Goal: Information Seeking & Learning: Learn about a topic

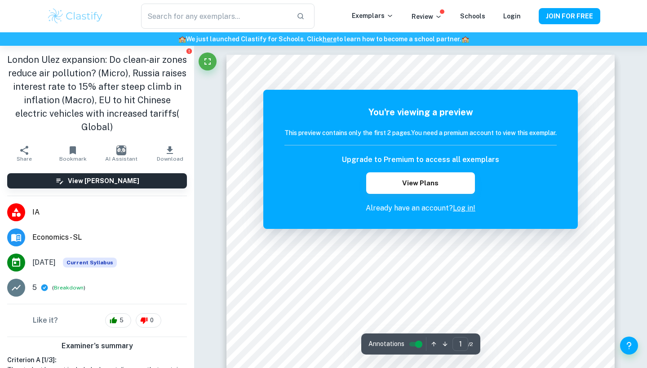
scroll to position [306, 0]
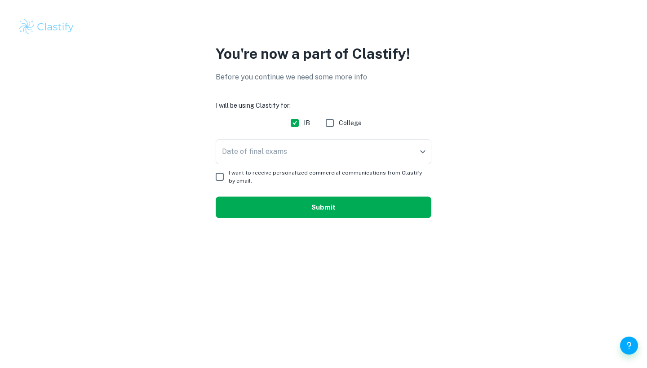
click at [296, 204] on button "Submit" at bounding box center [324, 208] width 216 height 22
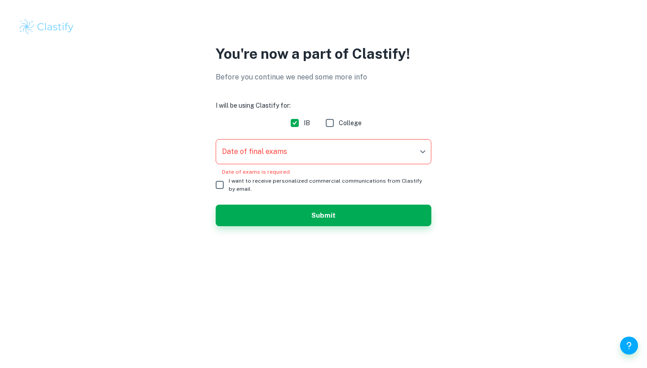
click at [299, 151] on body "We value your privacy We use cookies to enhance your browsing experience, serve…" at bounding box center [323, 184] width 647 height 368
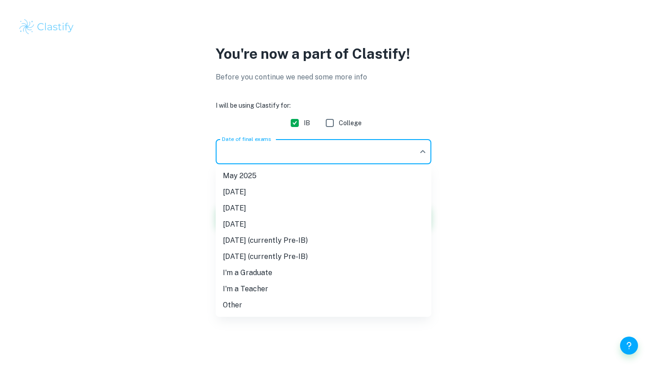
click at [255, 276] on li "I'm a Graduate" at bounding box center [324, 273] width 216 height 16
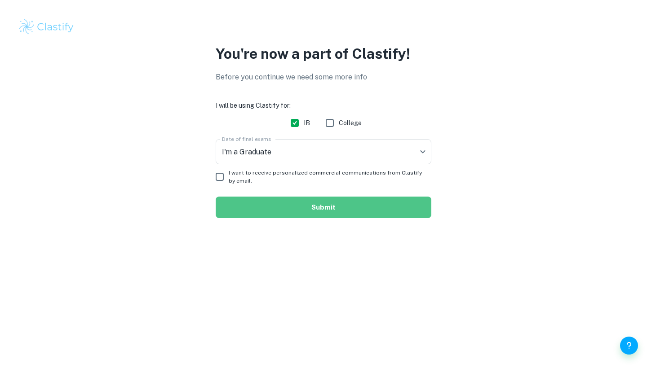
click at [308, 211] on button "Submit" at bounding box center [324, 208] width 216 height 22
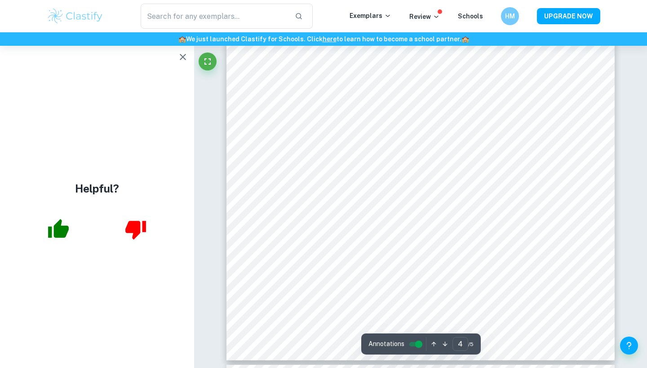
scroll to position [2035, 0]
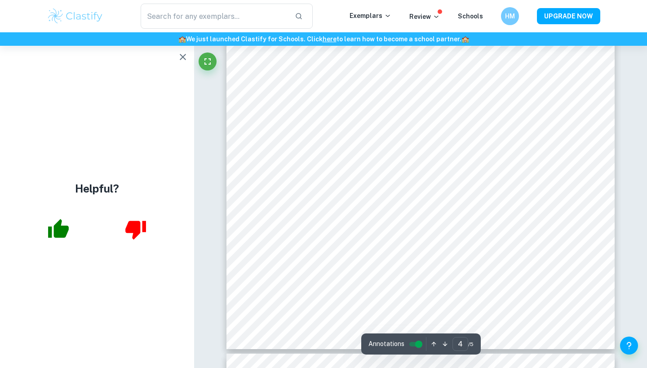
click at [185, 59] on icon "button" at bounding box center [183, 57] width 6 height 6
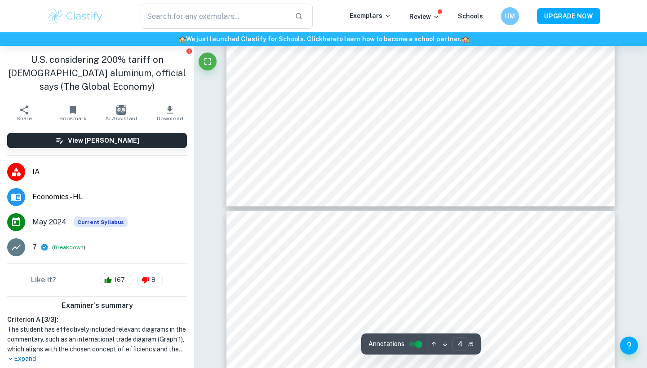
scroll to position [2155, 0]
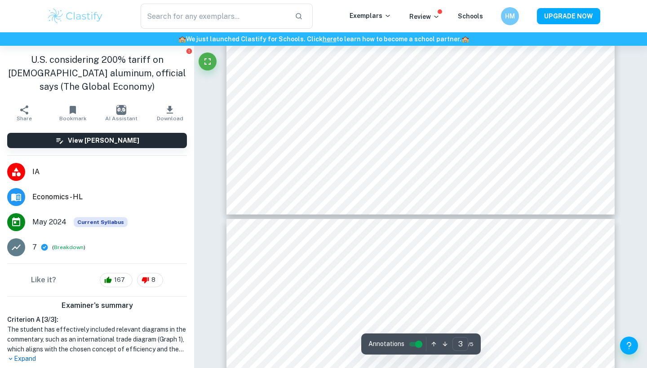
type input "4"
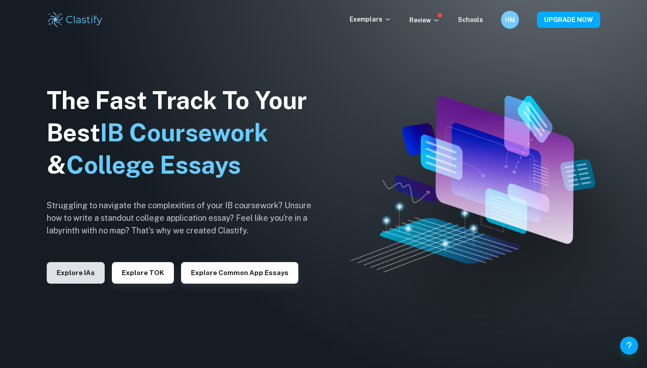
click at [82, 265] on button "Explore IAs" at bounding box center [76, 273] width 58 height 22
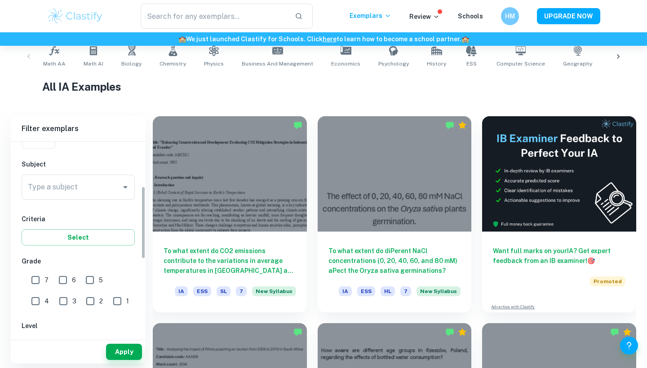
scroll to position [126, 0]
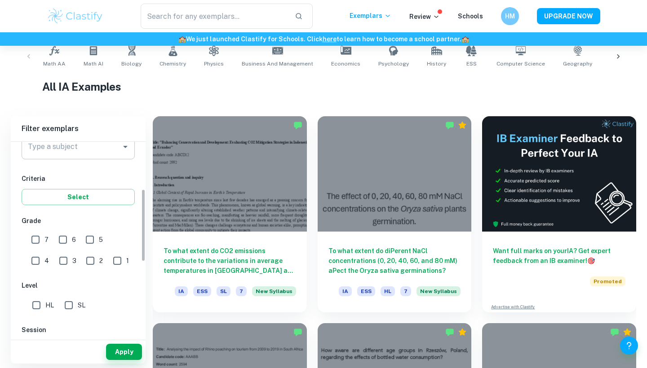
click at [94, 154] on input "Type a subject" at bounding box center [72, 146] width 92 height 17
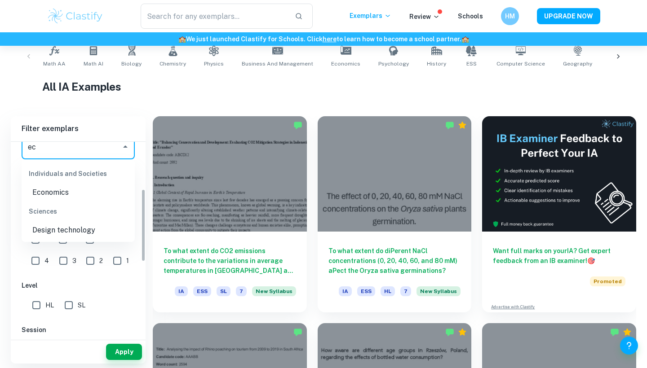
click at [51, 198] on li "Economics" at bounding box center [78, 193] width 113 height 16
type input "Economics"
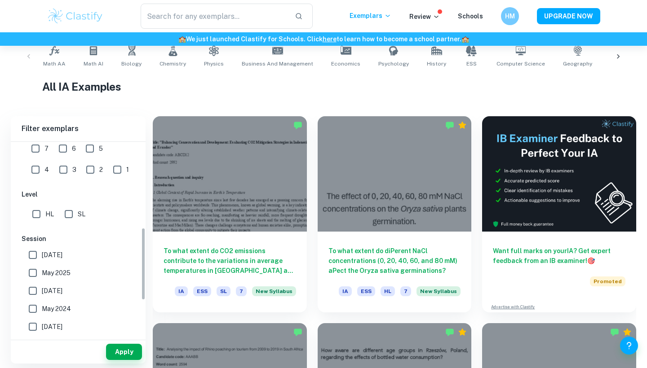
scroll to position [231, 0]
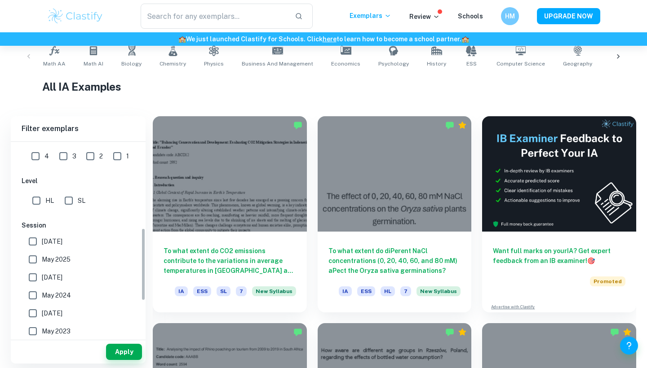
click at [39, 203] on input "HL" at bounding box center [36, 201] width 18 height 18
checkbox input "true"
click at [63, 202] on input "SL" at bounding box center [69, 201] width 18 height 18
checkbox input "true"
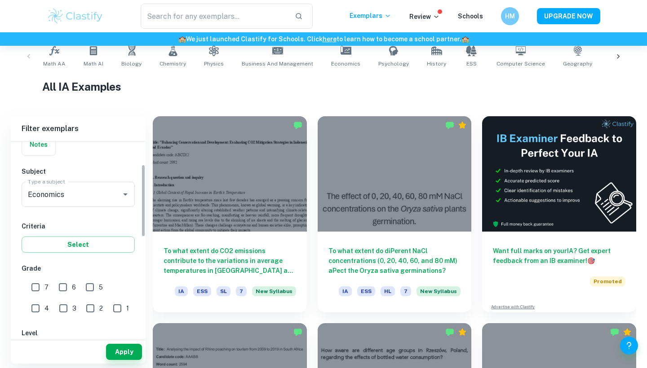
scroll to position [61, 0]
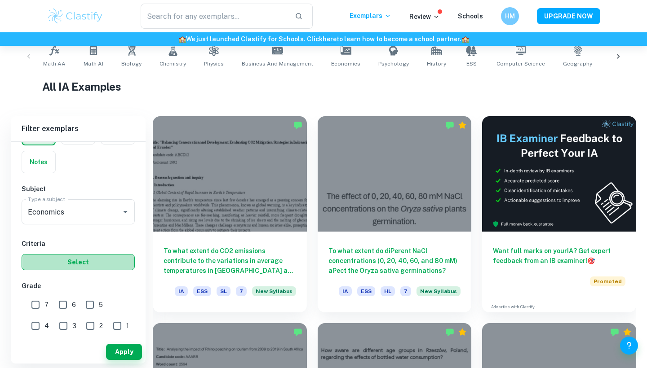
click at [77, 267] on button "Select" at bounding box center [78, 262] width 113 height 16
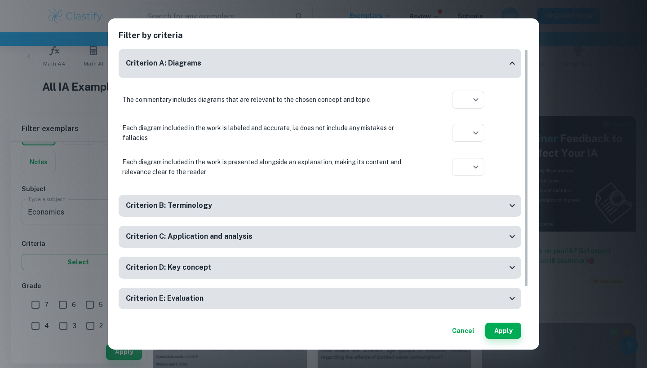
click at [219, 295] on div "Criterion E: Evaluation" at bounding box center [316, 298] width 381 height 11
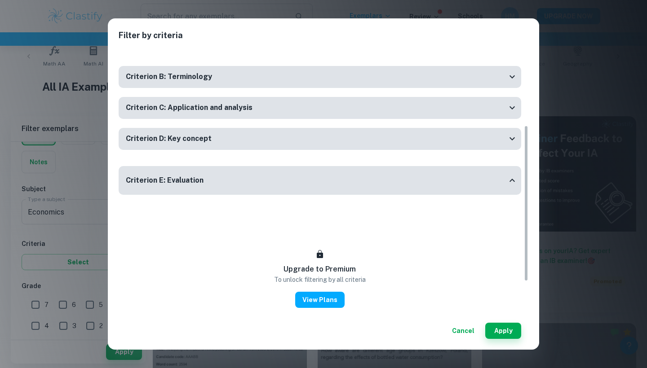
scroll to position [130, 0]
click at [451, 330] on button "Cancel" at bounding box center [463, 331] width 30 height 16
